Goal: Transaction & Acquisition: Purchase product/service

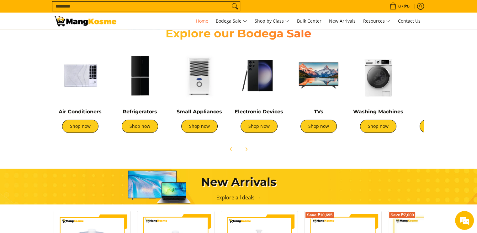
scroll to position [212, 0]
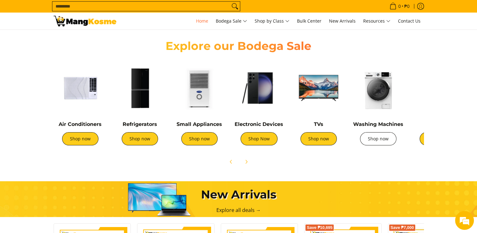
click at [375, 143] on link "Shop now" at bounding box center [378, 138] width 36 height 13
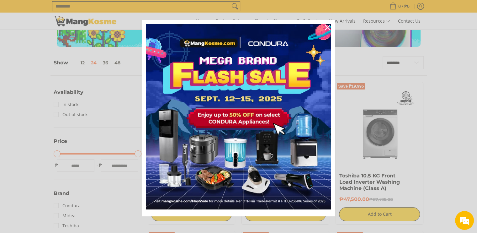
scroll to position [63, 0]
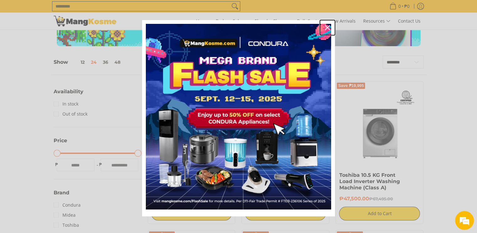
click at [325, 28] on icon "close icon" at bounding box center [327, 27] width 5 height 5
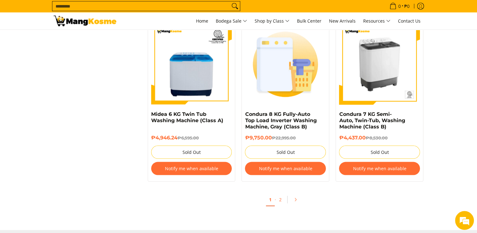
scroll to position [1292, 0]
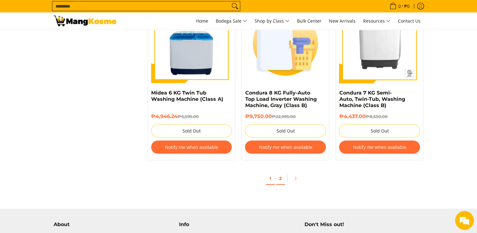
click at [281, 180] on link "2" at bounding box center [280, 178] width 9 height 13
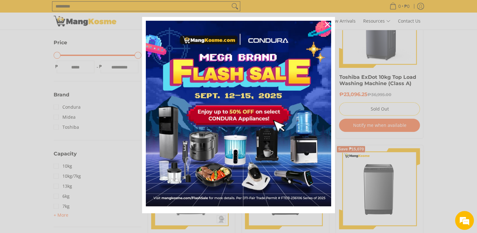
scroll to position [163, 0]
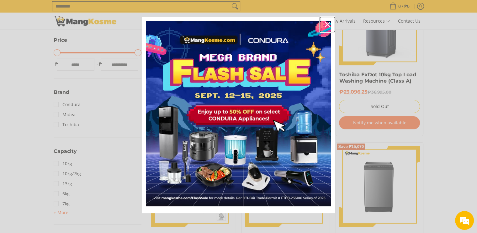
click at [325, 26] on icon "close icon" at bounding box center [327, 24] width 5 height 5
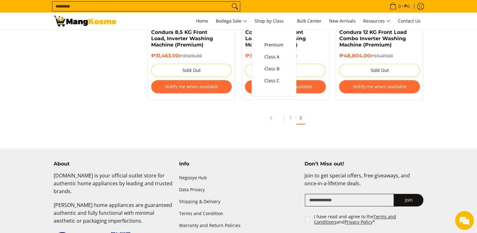
scroll to position [715, 0]
